Goal: Task Accomplishment & Management: Use online tool/utility

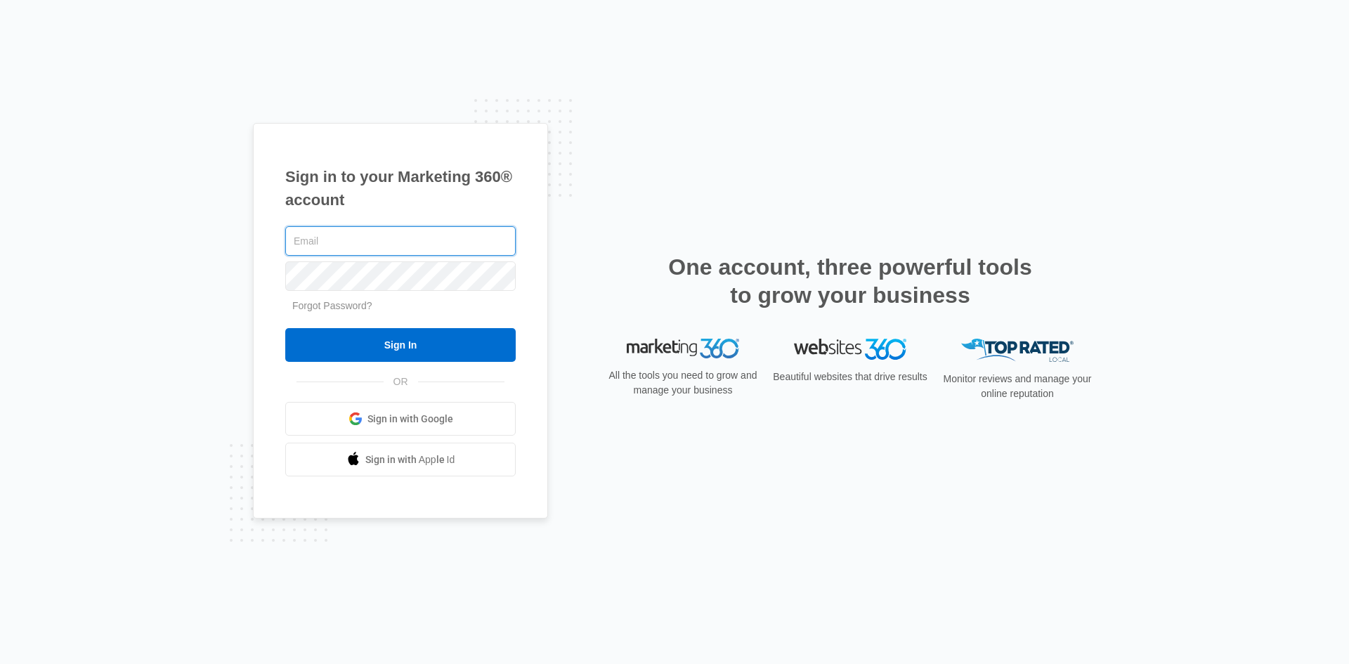
click at [470, 240] on input "text" at bounding box center [400, 241] width 230 height 30
type input "[PERSON_NAME][EMAIL_ADDRESS][PERSON_NAME][DOMAIN_NAME]"
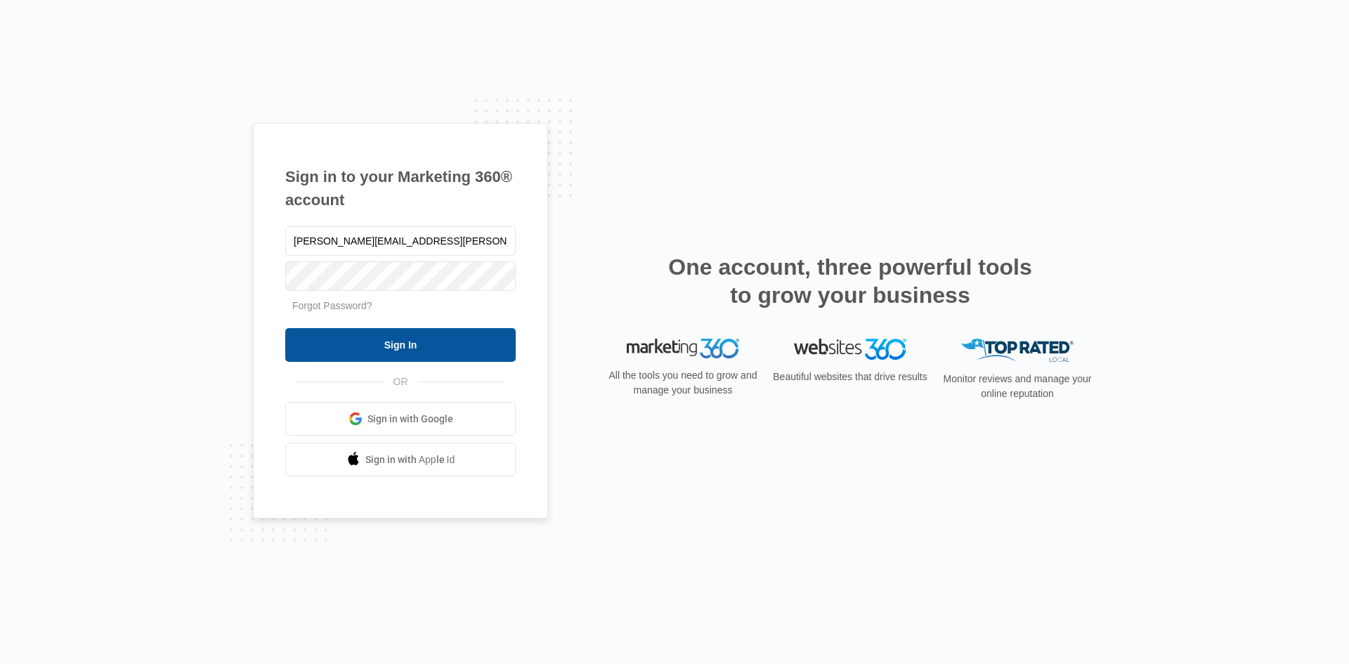
click at [408, 346] on input "Sign In" at bounding box center [400, 345] width 230 height 34
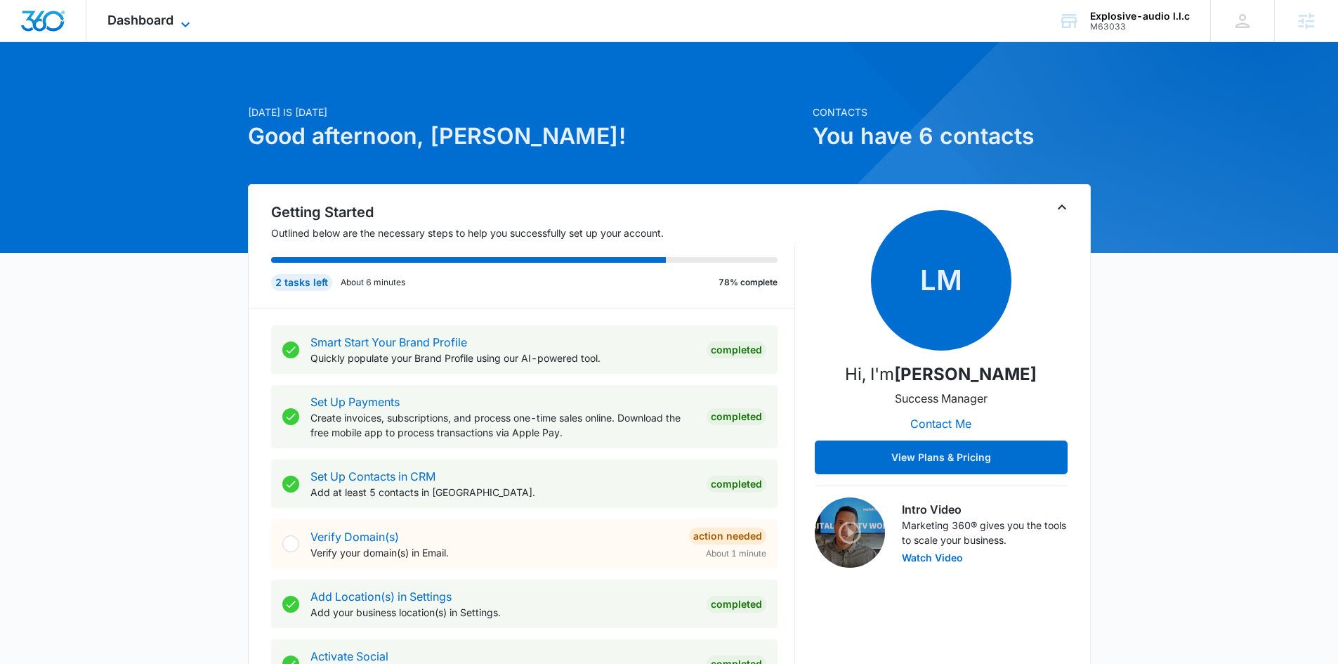
click at [138, 20] on span "Dashboard" at bounding box center [140, 20] width 66 height 15
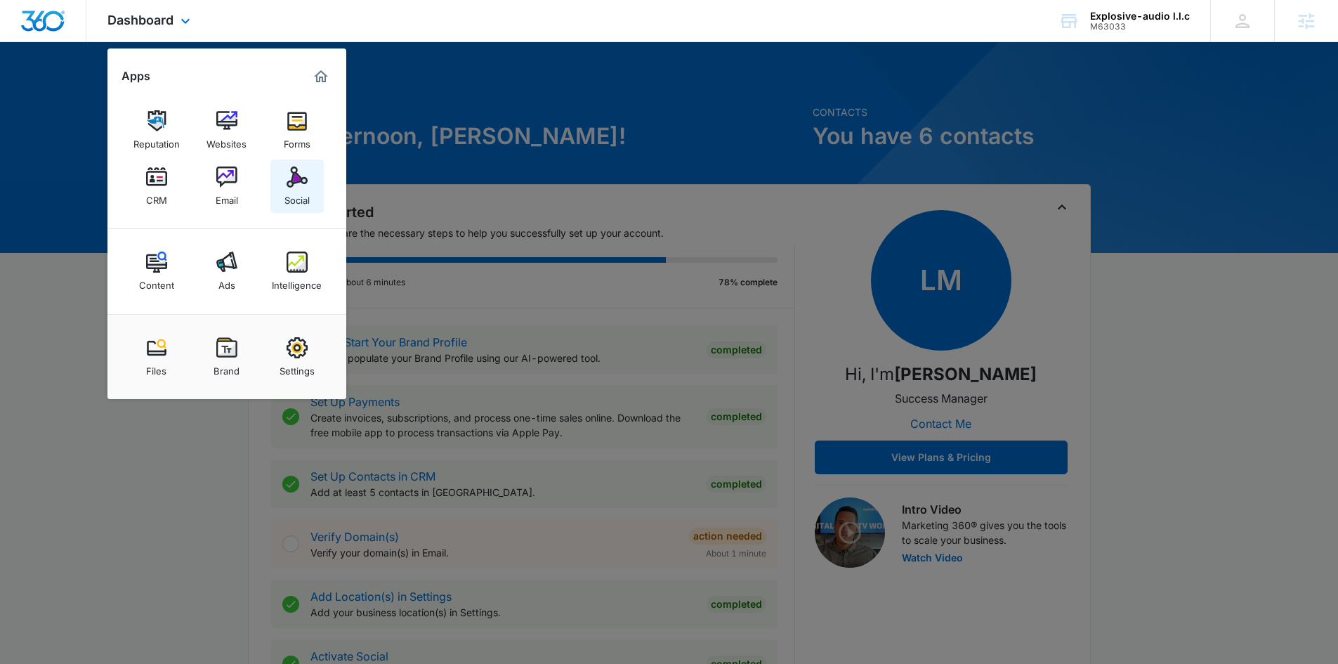
click at [299, 175] on img at bounding box center [297, 176] width 21 height 21
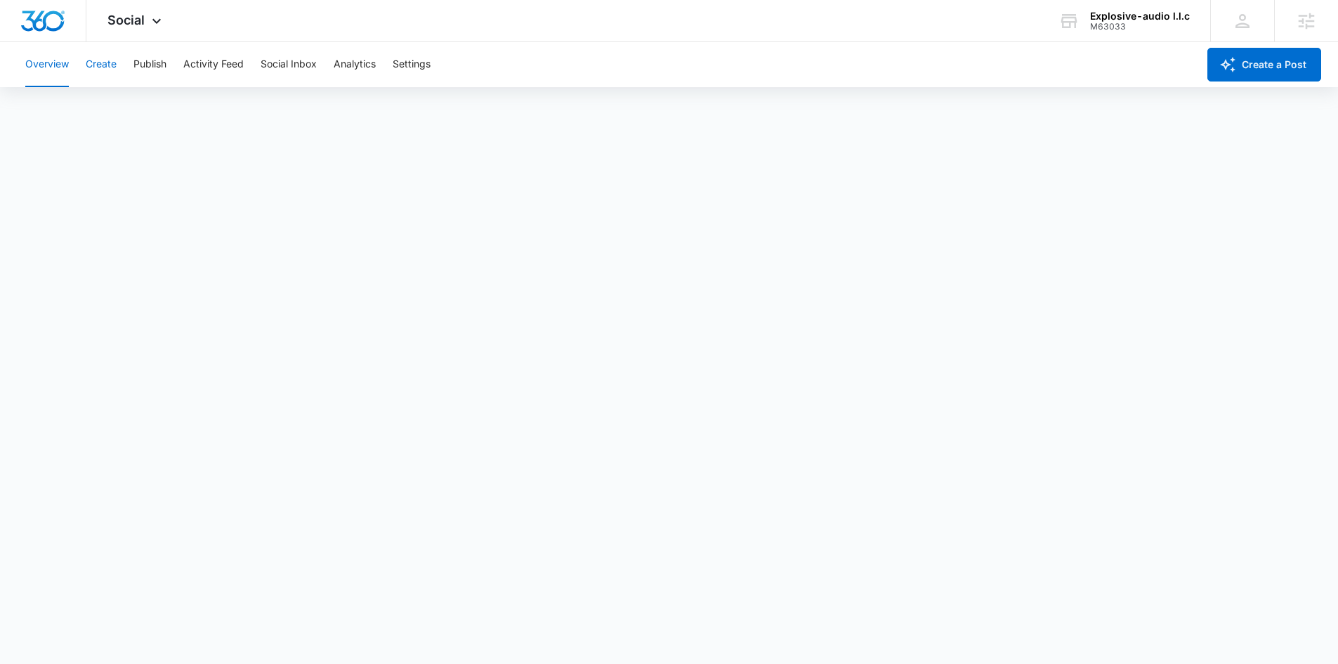
click at [92, 65] on button "Create" at bounding box center [101, 64] width 31 height 45
